Goal: Information Seeking & Learning: Learn about a topic

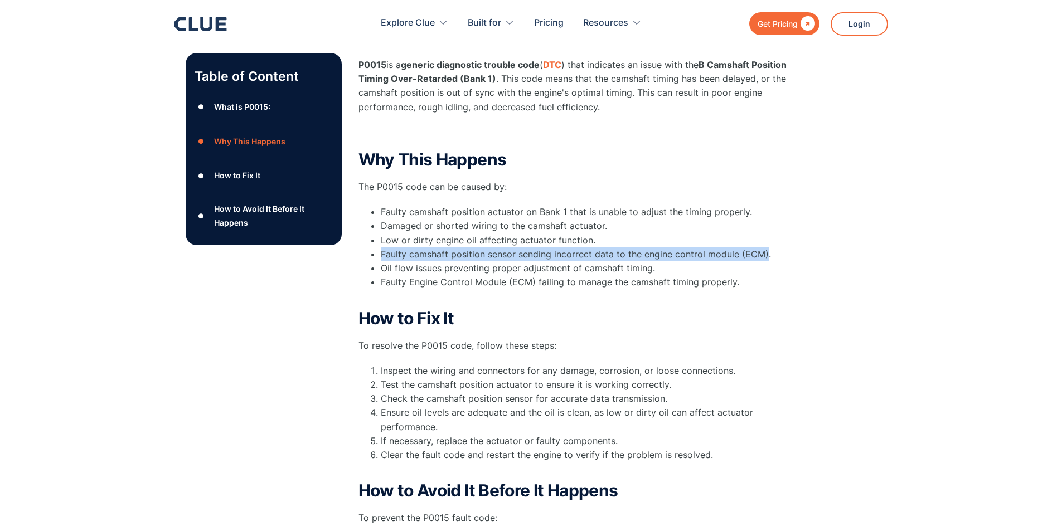
drag, startPoint x: 764, startPoint y: 242, endPoint x: 379, endPoint y: 239, distance: 385.1
click at [379, 239] on ul "Faulty camshaft position actuator on Bank 1 that is unable to adjust the timing…" at bounding box center [581, 254] width 446 height 98
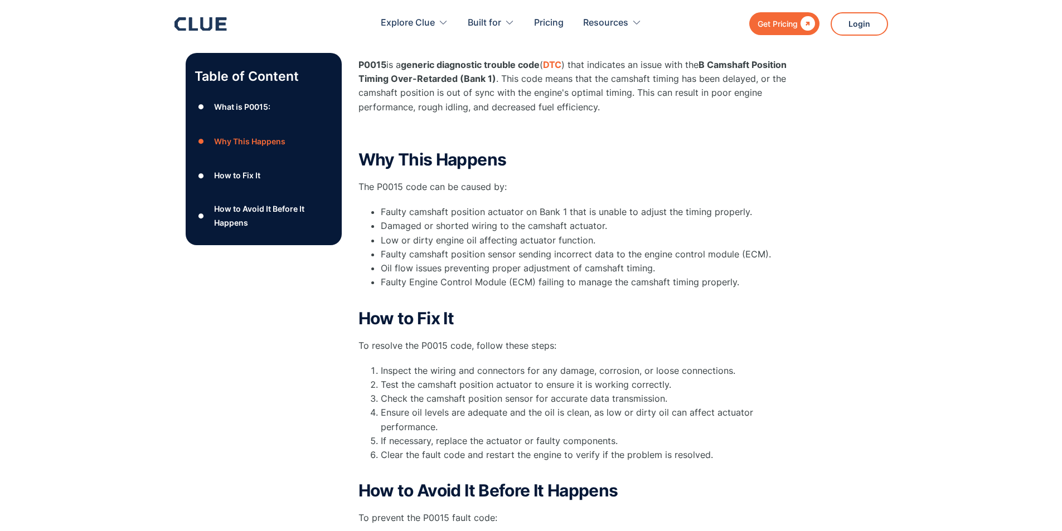
click at [376, 227] on ul "Faulty camshaft position actuator on Bank 1 that is unable to adjust the timing…" at bounding box center [581, 254] width 446 height 98
drag, startPoint x: 376, startPoint y: 226, endPoint x: 409, endPoint y: 227, distance: 32.3
click at [409, 227] on ul "Faulty camshaft position actuator on Bank 1 that is unable to adjust the timing…" at bounding box center [581, 254] width 446 height 98
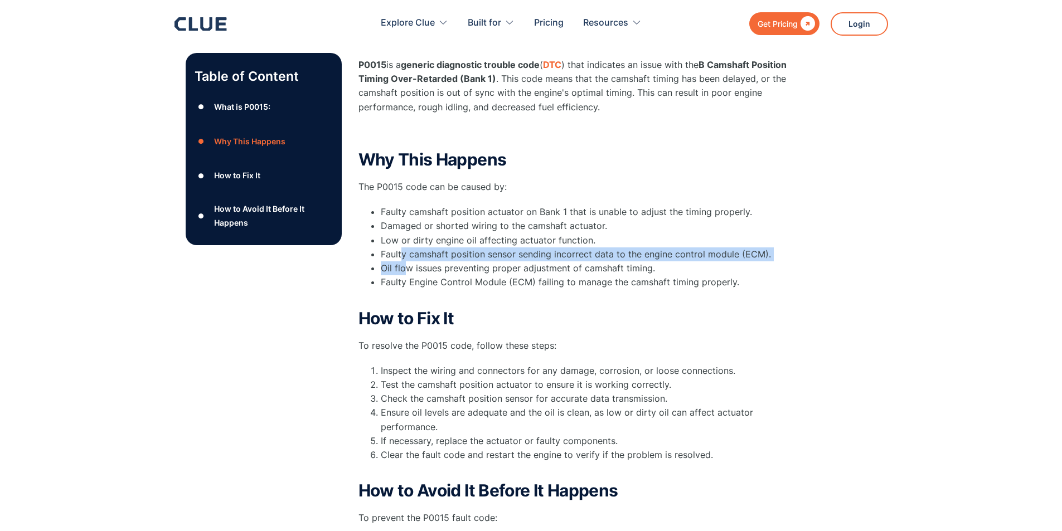
click at [402, 250] on ul "Faulty camshaft position actuator on Bank 1 that is unable to adjust the timing…" at bounding box center [581, 254] width 446 height 98
click at [369, 259] on ul "Faulty camshaft position actuator on Bank 1 that is unable to adjust the timing…" at bounding box center [581, 254] width 446 height 98
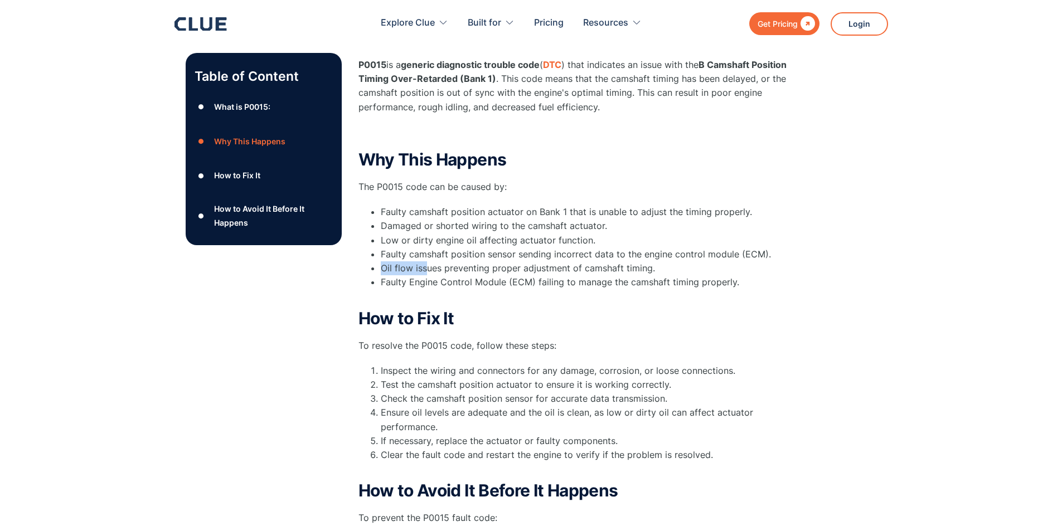
drag, startPoint x: 370, startPoint y: 254, endPoint x: 424, endPoint y: 254, distance: 54.1
click at [424, 254] on ul "Faulty camshaft position actuator on Bank 1 that is unable to adjust the timing…" at bounding box center [581, 254] width 446 height 98
click at [438, 261] on li "Oil flow issues preventing proper adjustment of camshaft timing." at bounding box center [593, 268] width 424 height 14
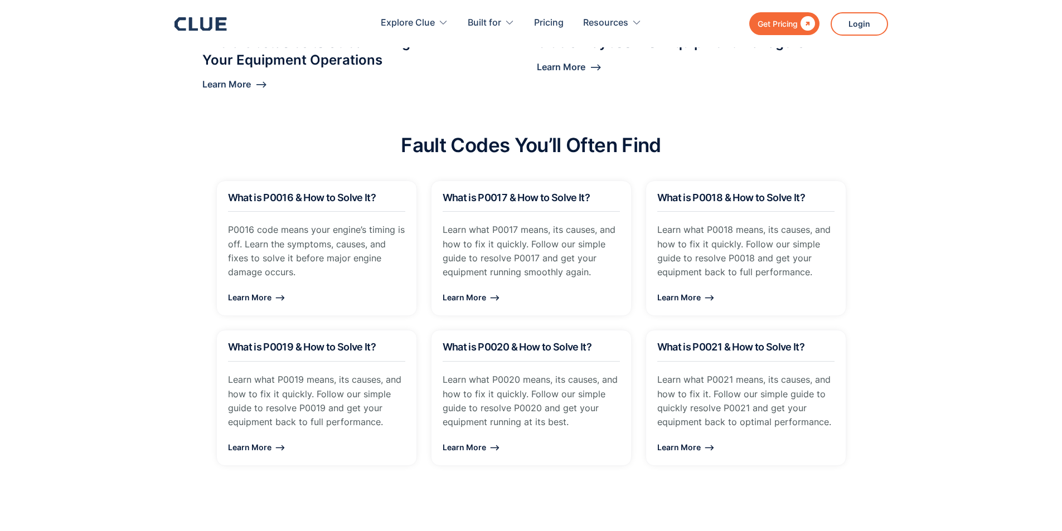
scroll to position [1115, 0]
